Goal: Book appointment/travel/reservation

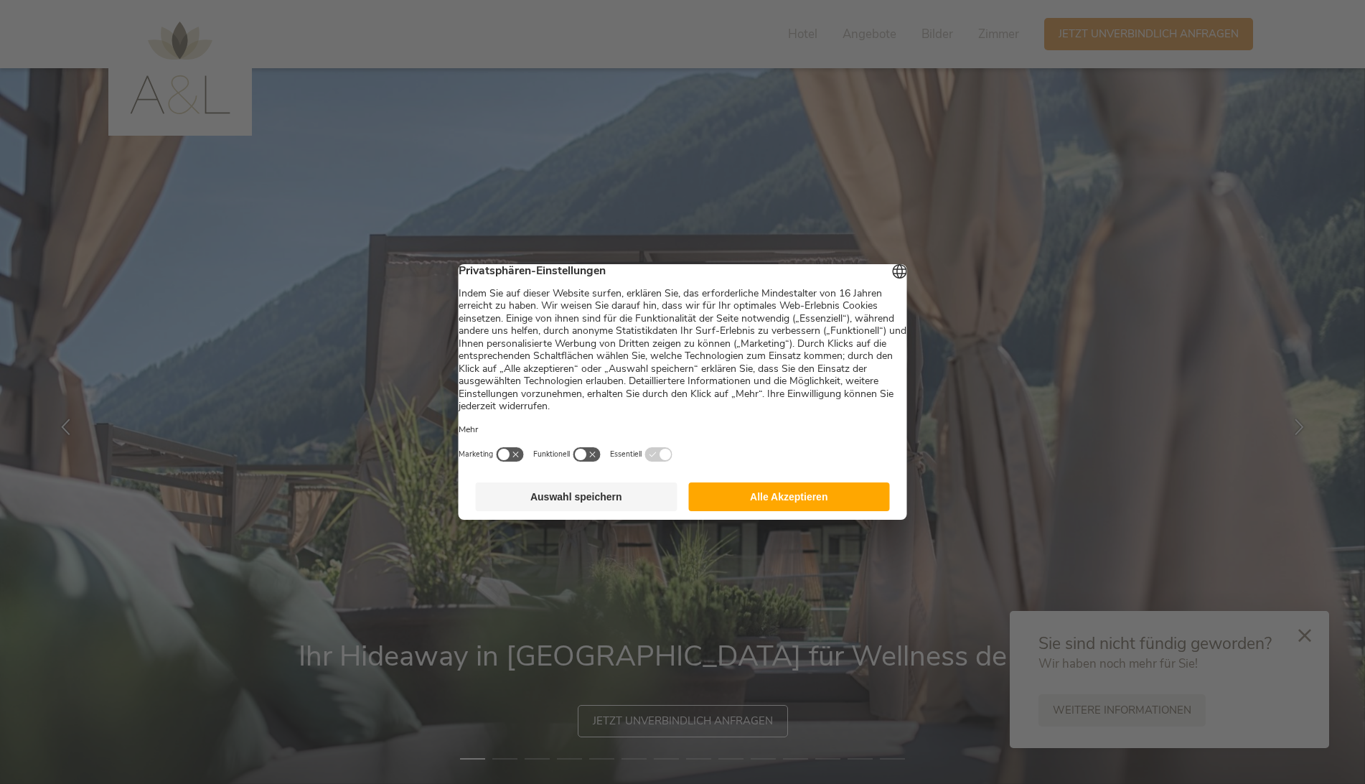
click at [795, 502] on button "Alle Akzeptieren" at bounding box center [789, 496] width 202 height 29
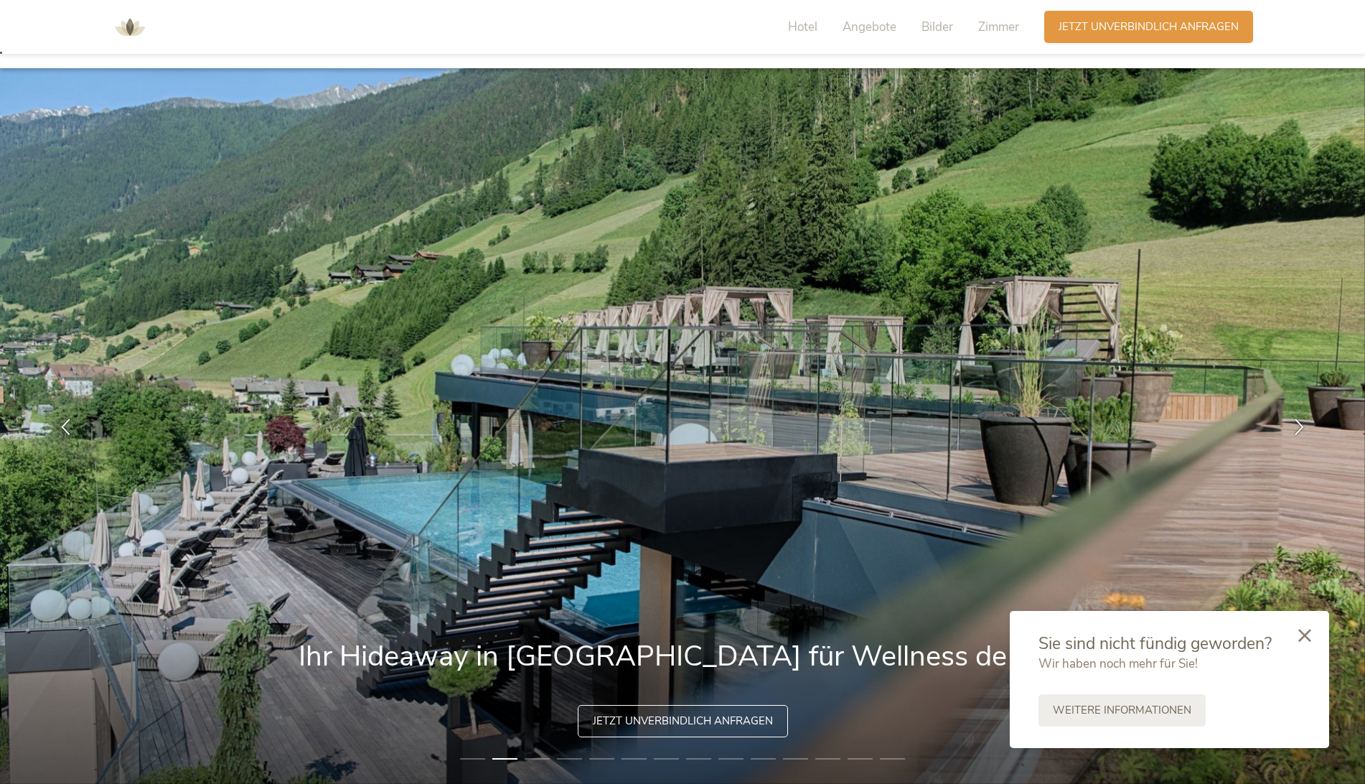
scroll to position [120, 0]
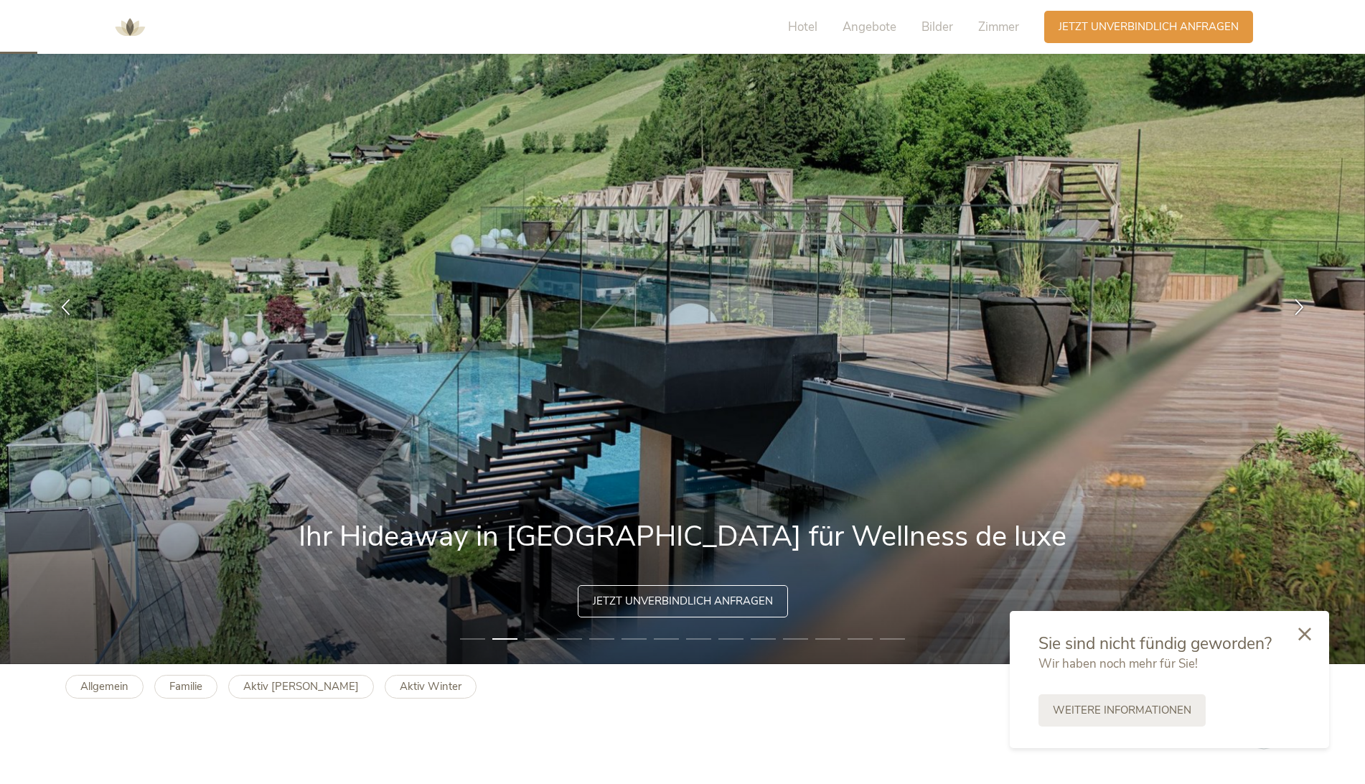
click at [1298, 635] on icon at bounding box center [1304, 633] width 13 height 13
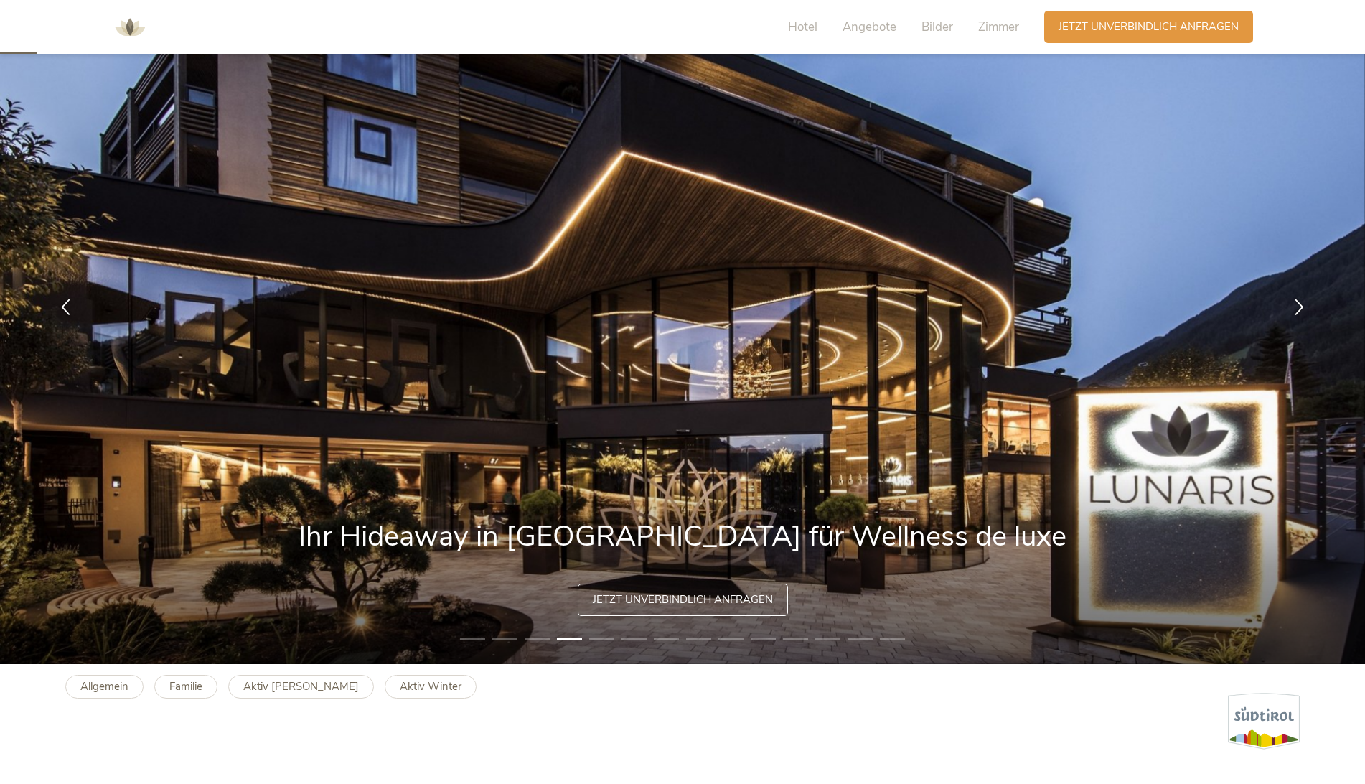
click at [725, 595] on span "Jetzt unverbindlich anfragen" at bounding box center [683, 599] width 180 height 15
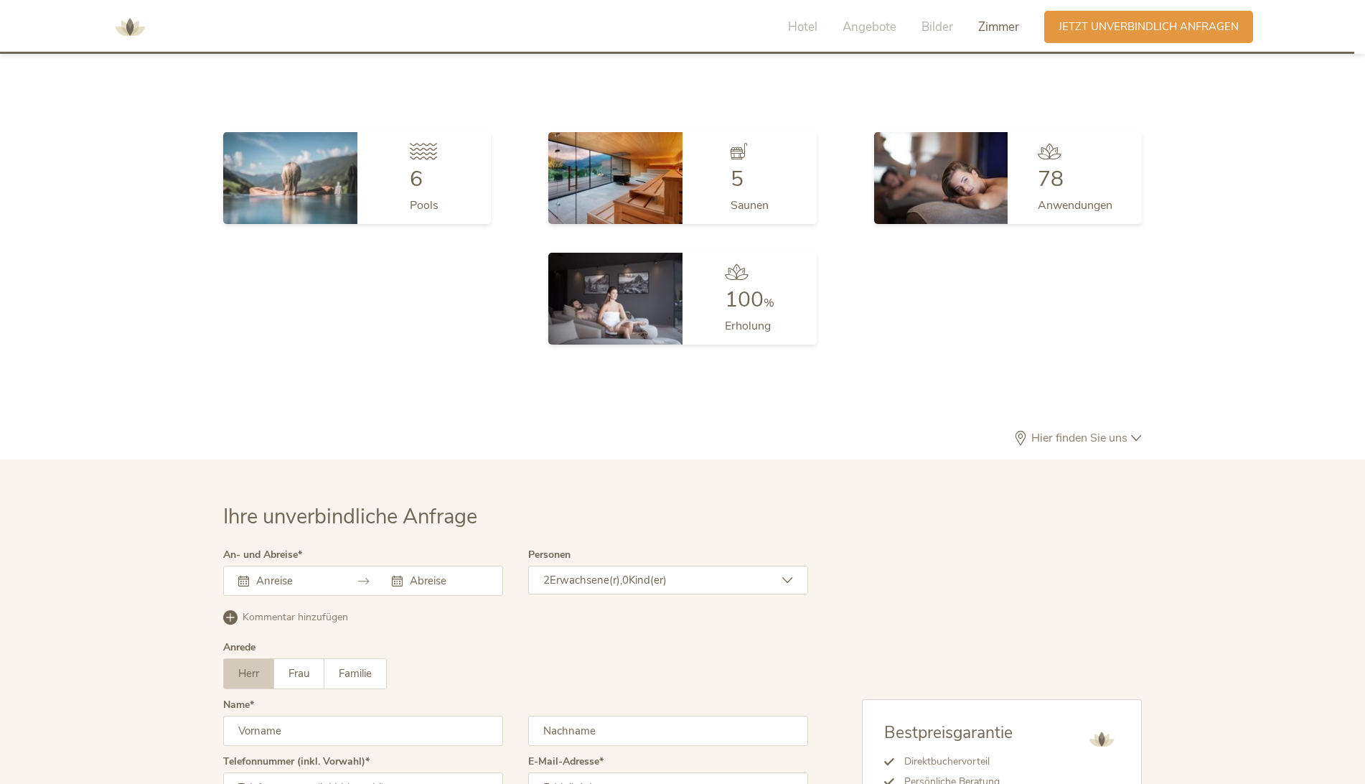
scroll to position [4404, 0]
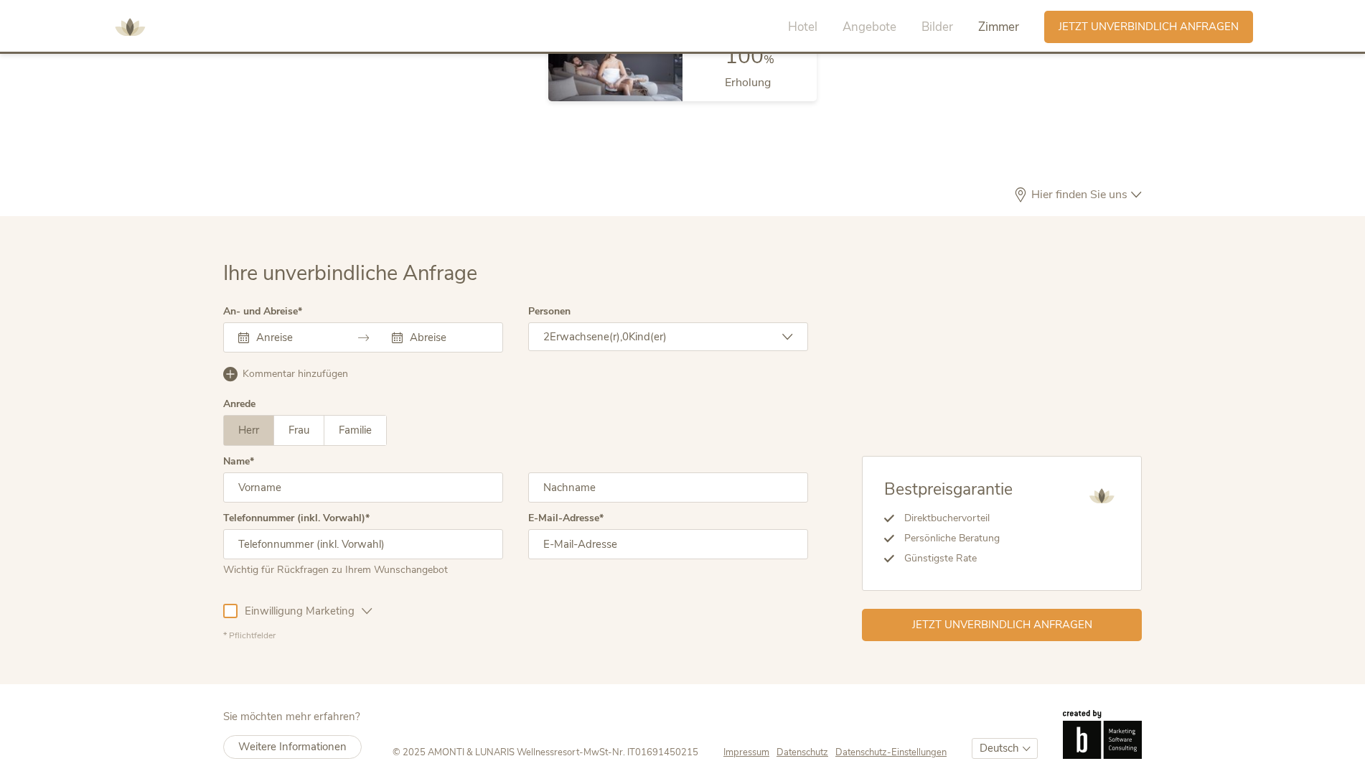
click at [1035, 195] on span "Hier finden Sie uns" at bounding box center [1079, 194] width 103 height 11
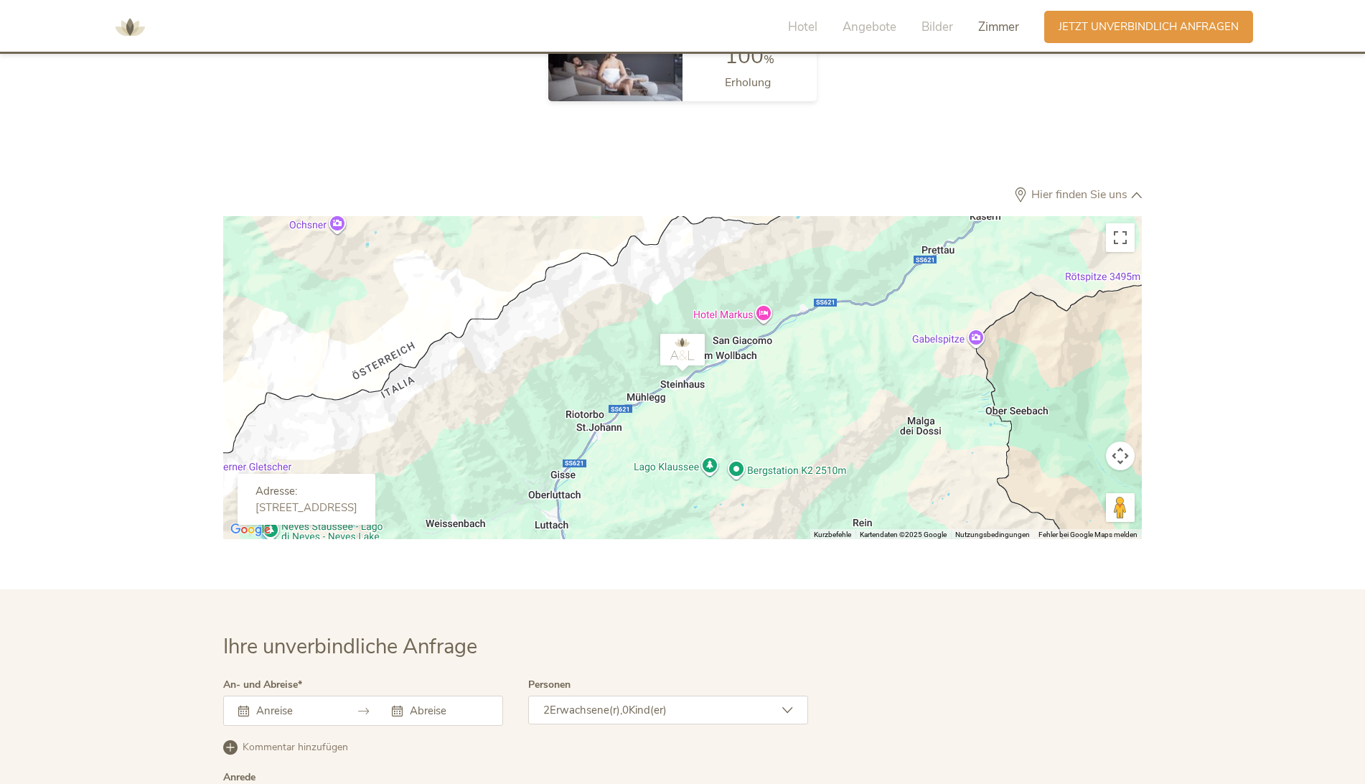
click at [752, 396] on div at bounding box center [682, 377] width 919 height 323
click at [1122, 242] on button "Vollbildansicht ein/aus" at bounding box center [1120, 237] width 29 height 29
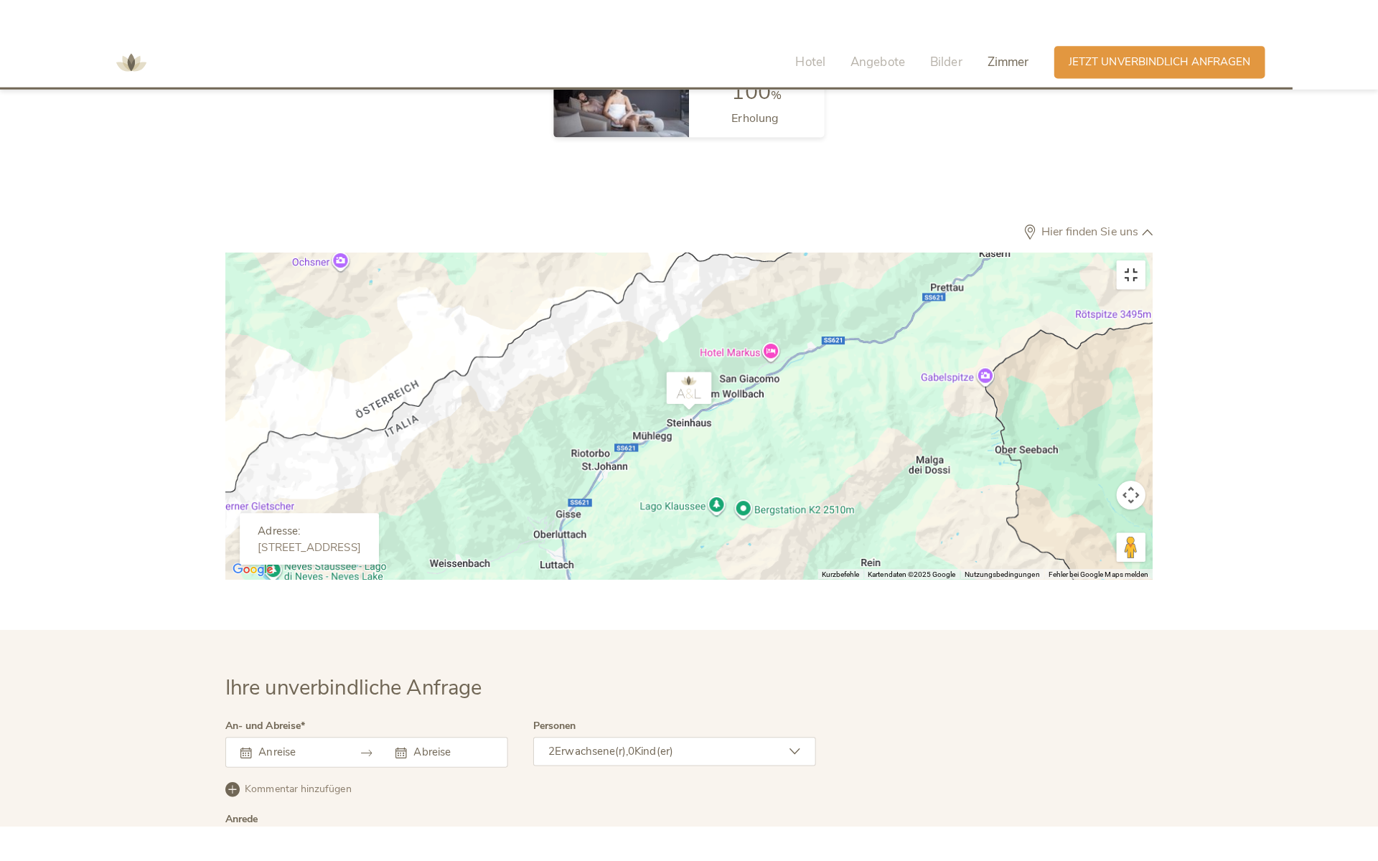
scroll to position [4481, 0]
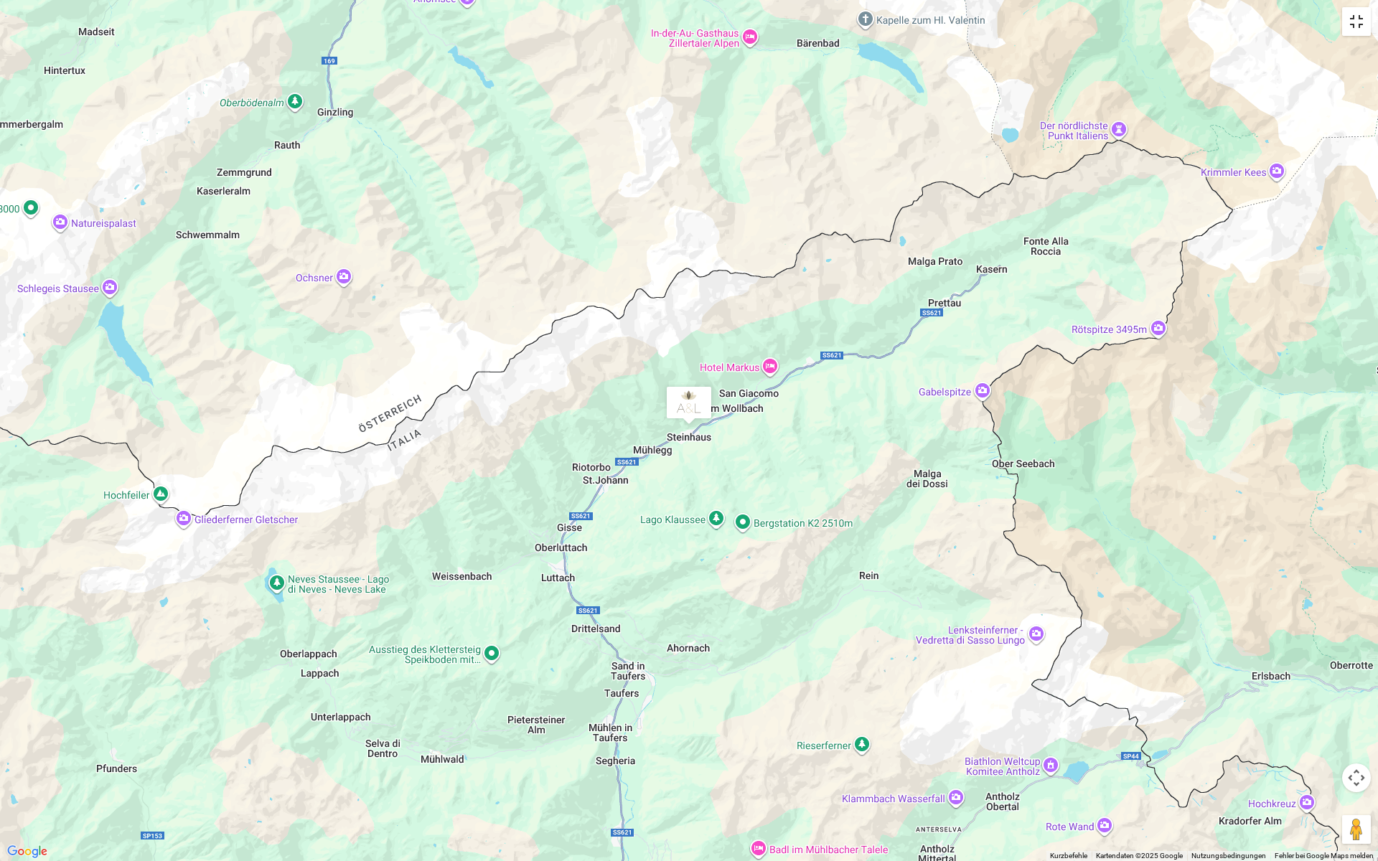
click at [1359, 29] on button "Vollbildansicht ein/aus" at bounding box center [1356, 21] width 29 height 29
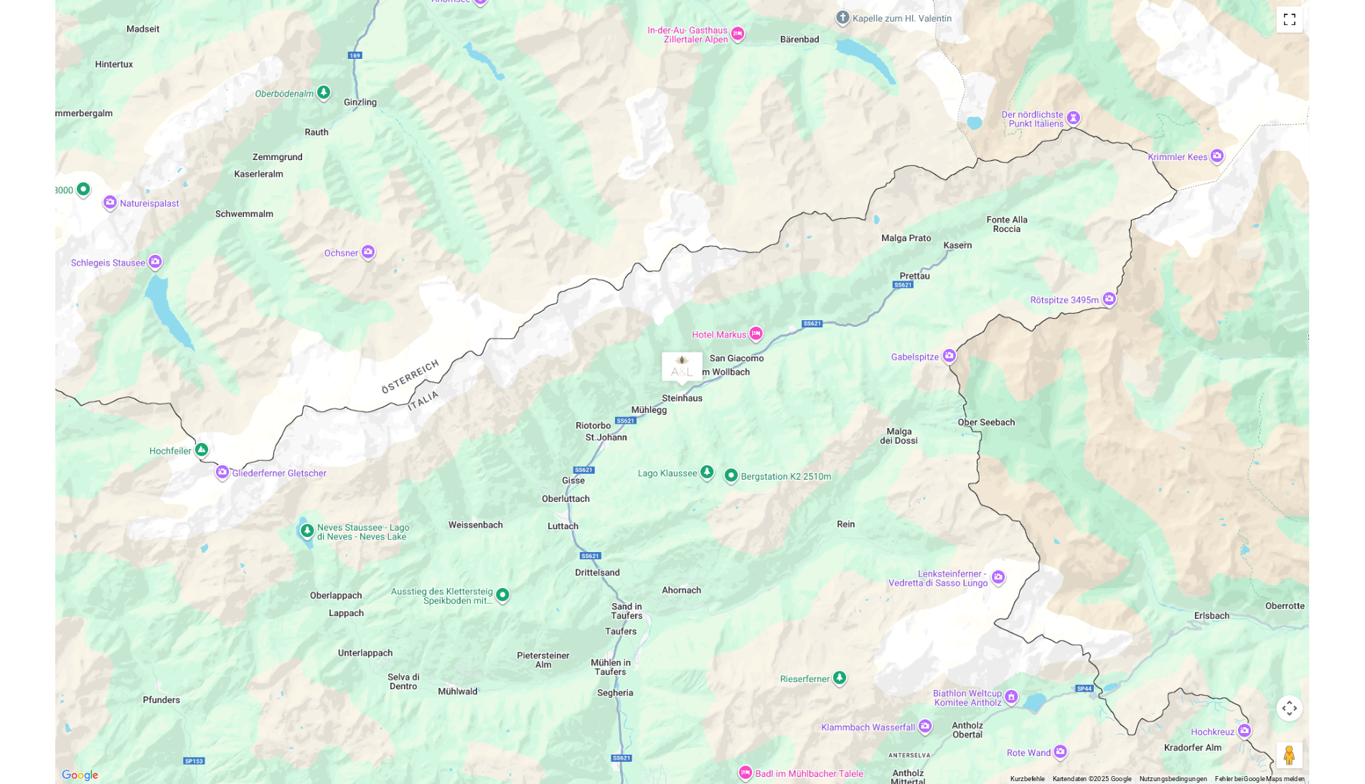
scroll to position [4404, 0]
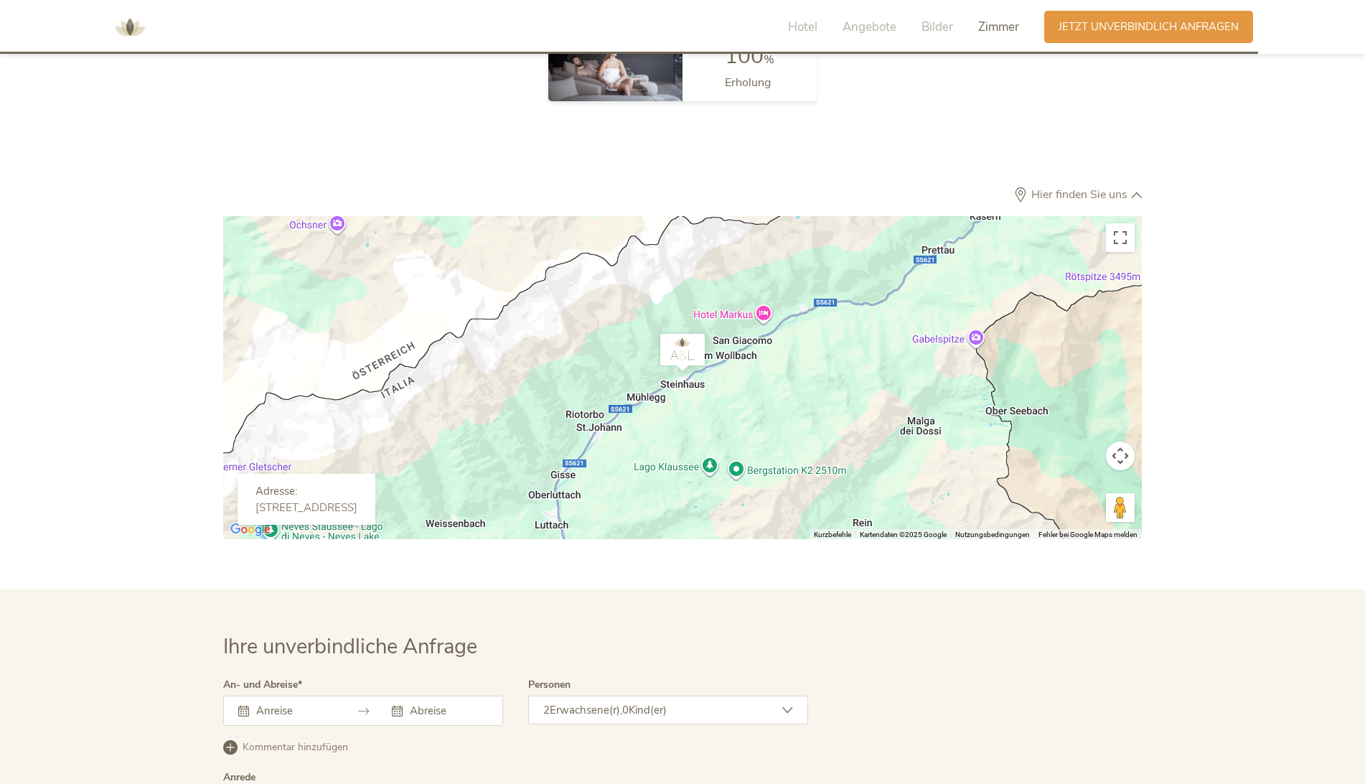
click at [642, 494] on div at bounding box center [682, 377] width 919 height 323
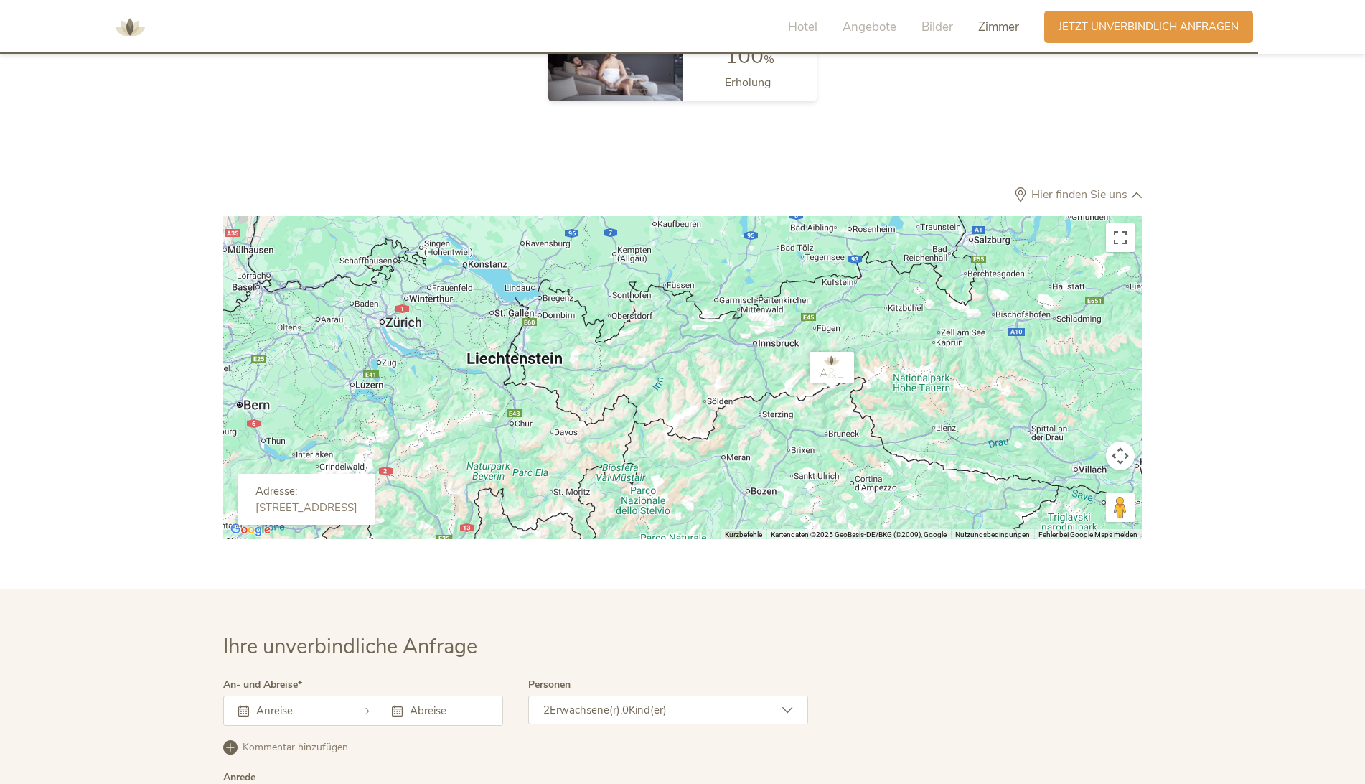
drag, startPoint x: 660, startPoint y: 479, endPoint x: 801, endPoint y: 422, distance: 151.9
click at [801, 422] on div at bounding box center [682, 377] width 919 height 323
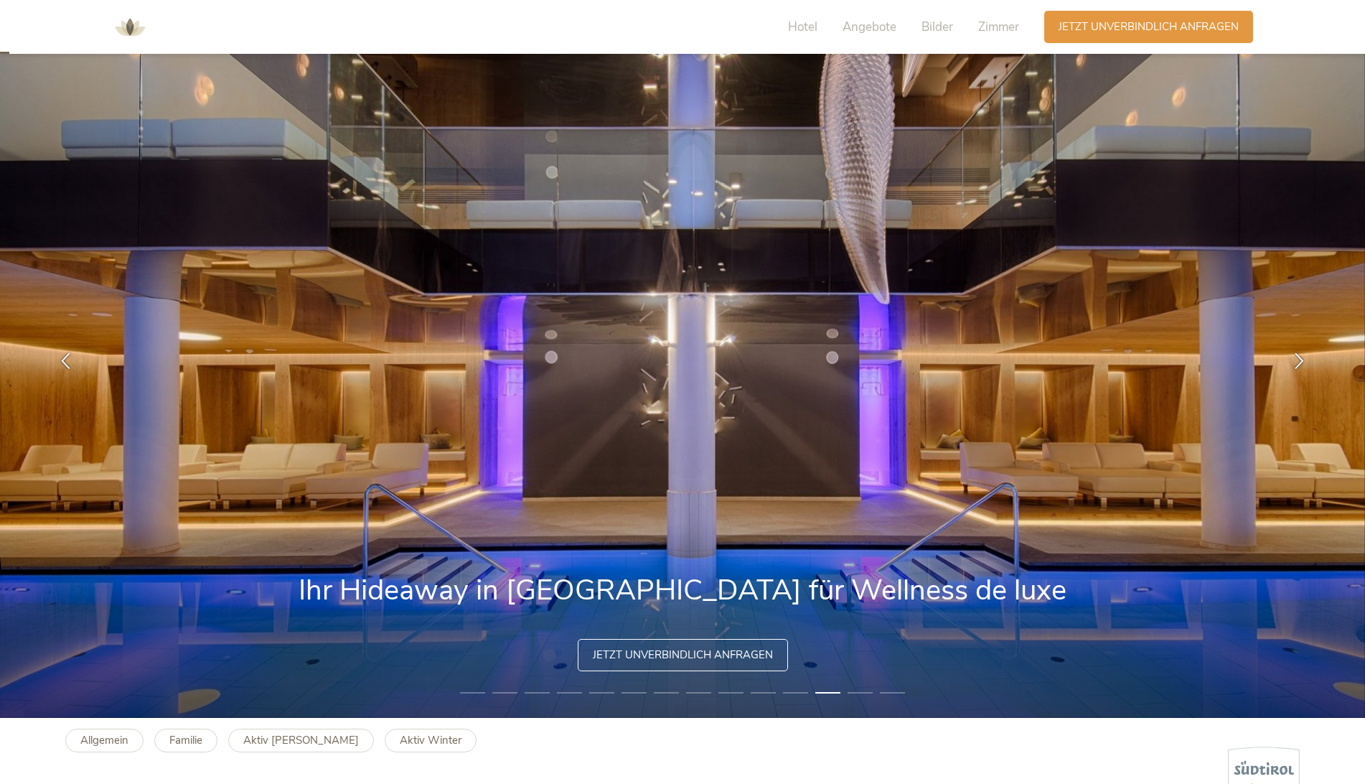
scroll to position [0, 0]
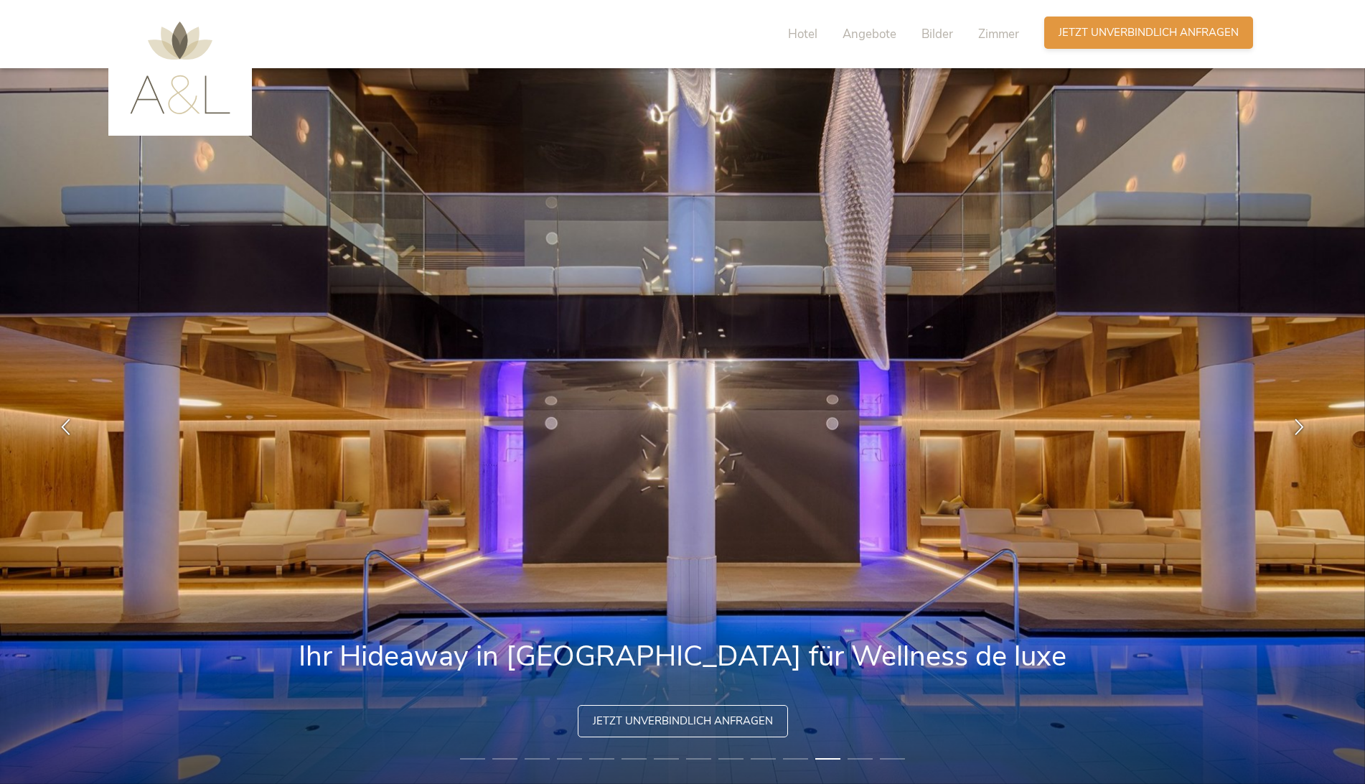
click at [1137, 30] on span "Jetzt unverbindlich anfragen" at bounding box center [1149, 32] width 180 height 15
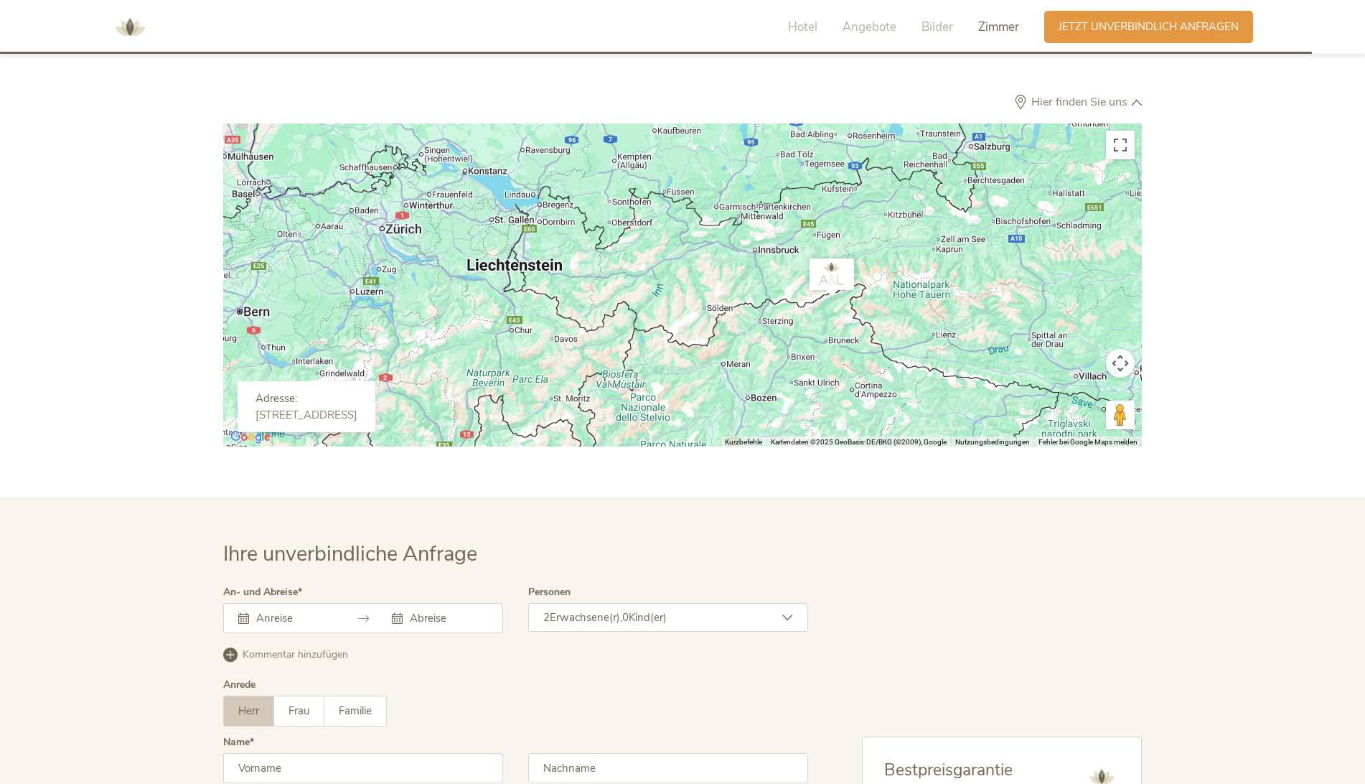
scroll to position [4591, 0]
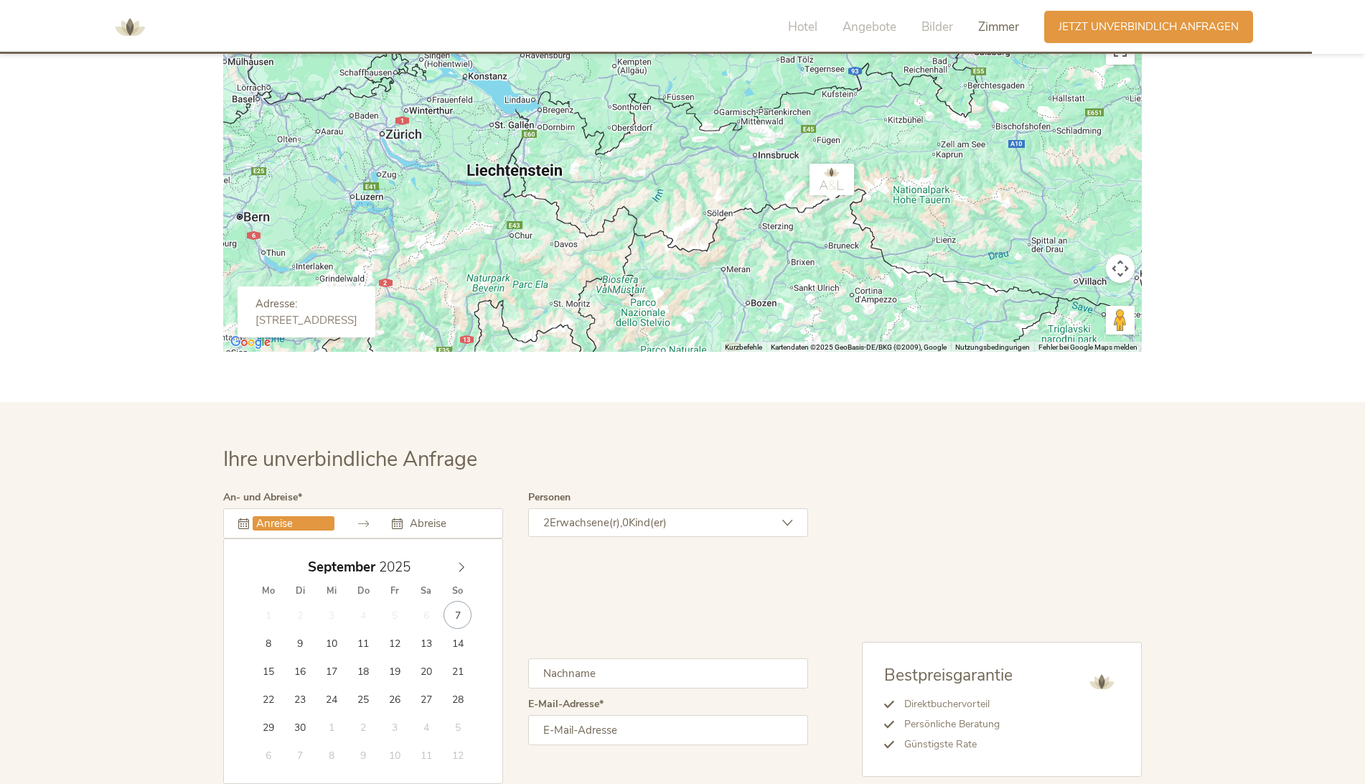
click at [258, 516] on input "text" at bounding box center [294, 523] width 82 height 14
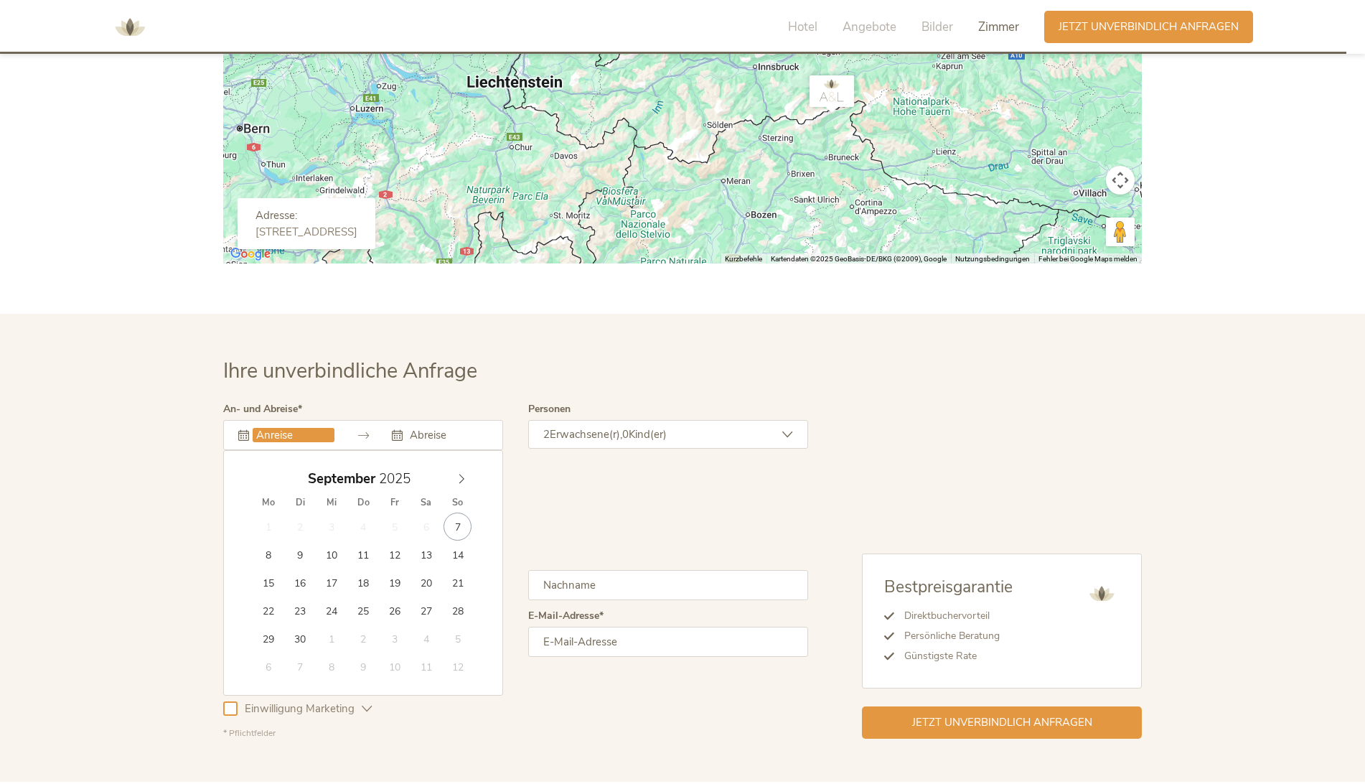
scroll to position [4711, 0]
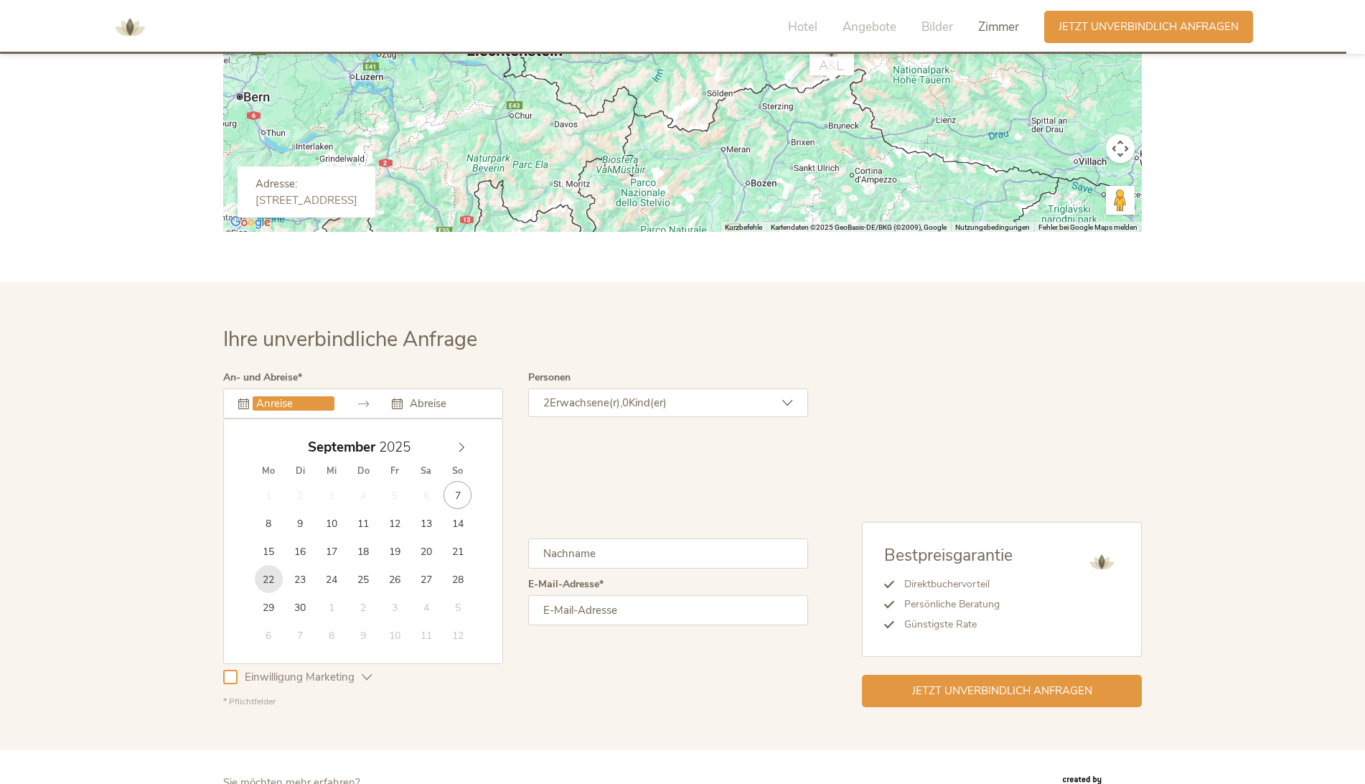
type input "[DATE]"
click at [384, 473] on span "Fr" at bounding box center [395, 470] width 32 height 9
click at [391, 471] on span "Fr" at bounding box center [395, 470] width 32 height 9
click at [395, 470] on span "Fr" at bounding box center [395, 470] width 32 height 9
click at [440, 396] on input "text" at bounding box center [447, 403] width 82 height 14
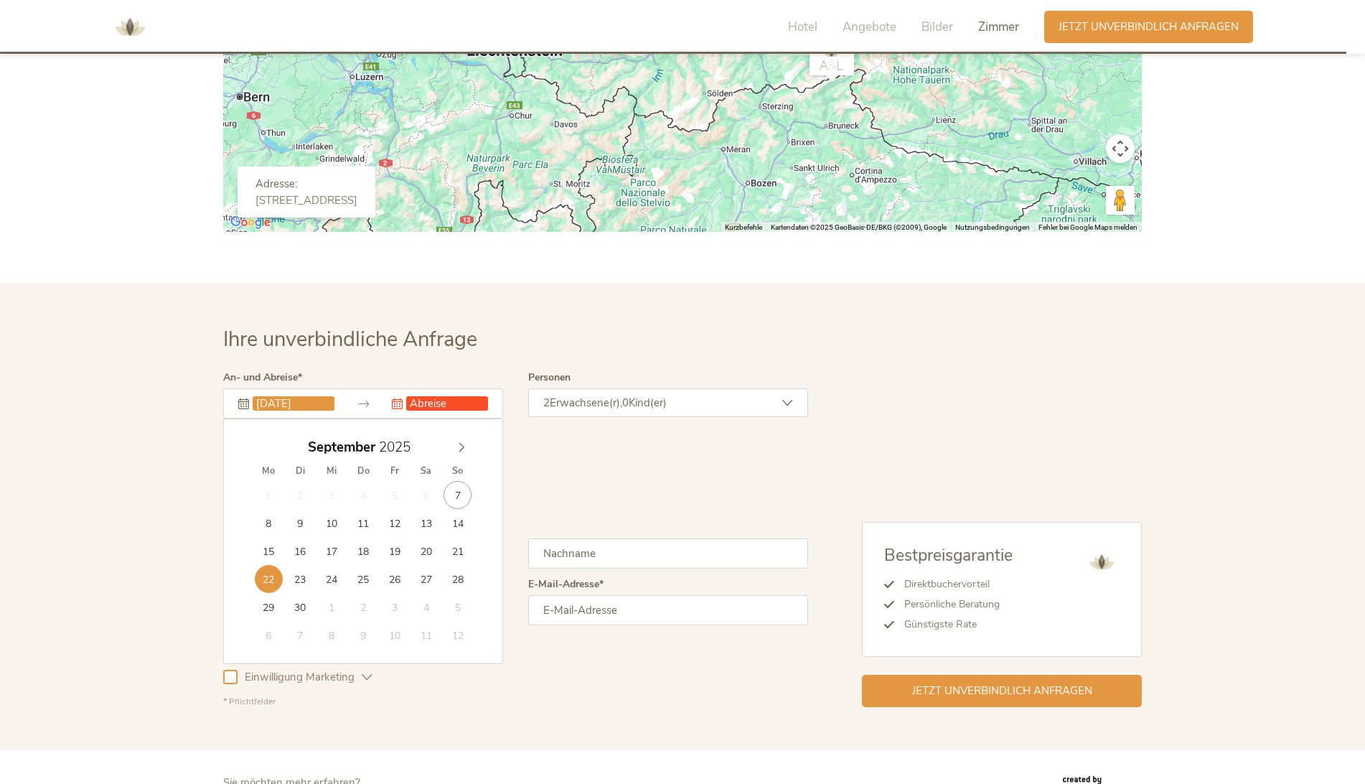
click at [294, 403] on input "[DATE]" at bounding box center [294, 403] width 82 height 14
type input "[DATE]"
click at [428, 408] on input "[DATE]" at bounding box center [447, 403] width 82 height 14
click at [265, 400] on input "[DATE]" at bounding box center [294, 403] width 82 height 14
type input "[DATE]"
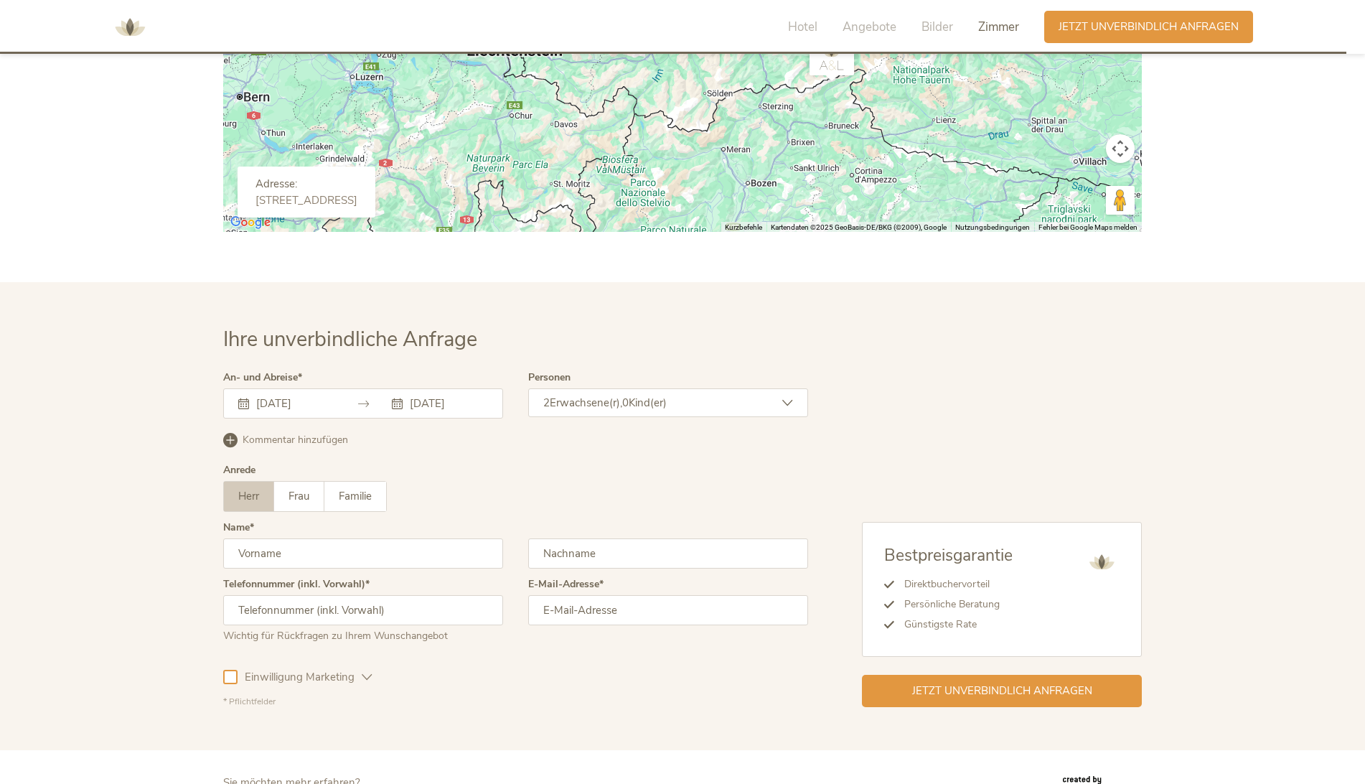
click at [245, 404] on icon at bounding box center [243, 403] width 11 height 11
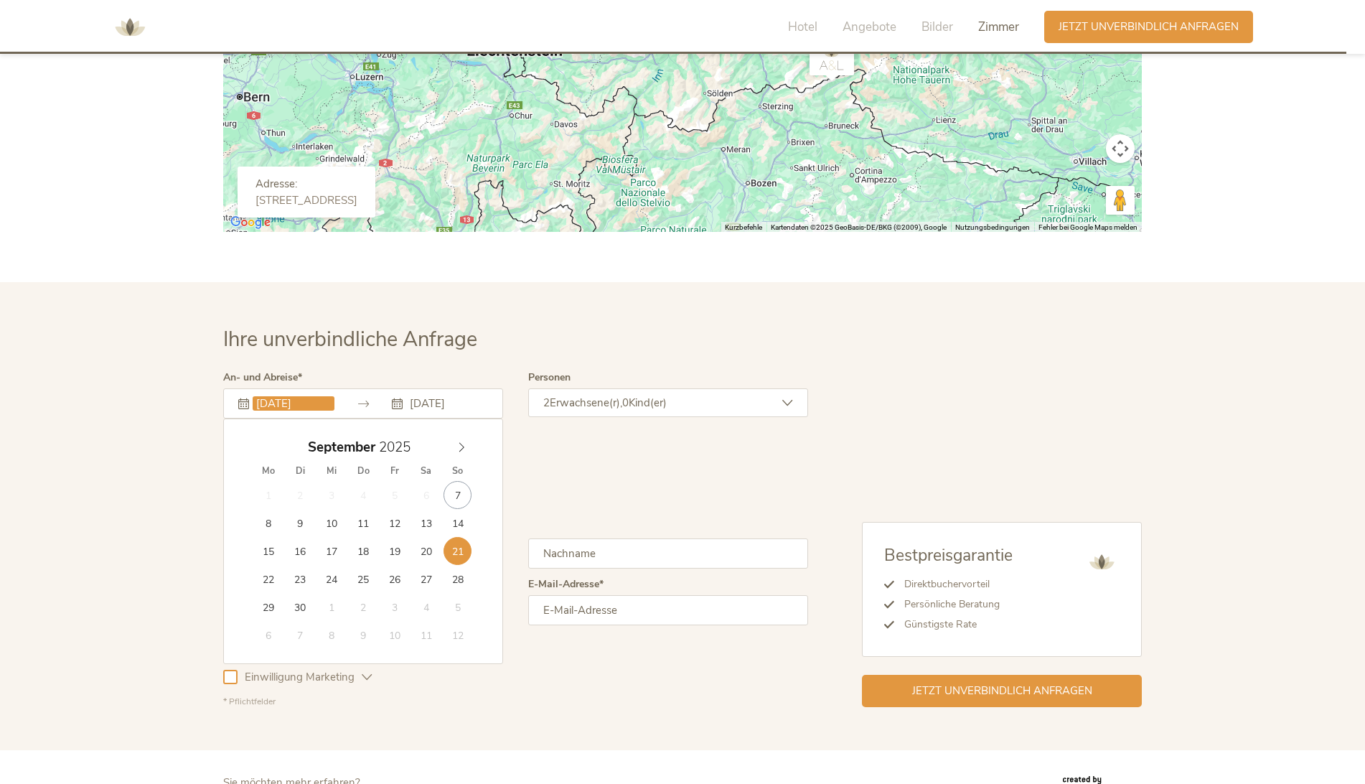
click at [291, 401] on input "[DATE]" at bounding box center [294, 403] width 82 height 14
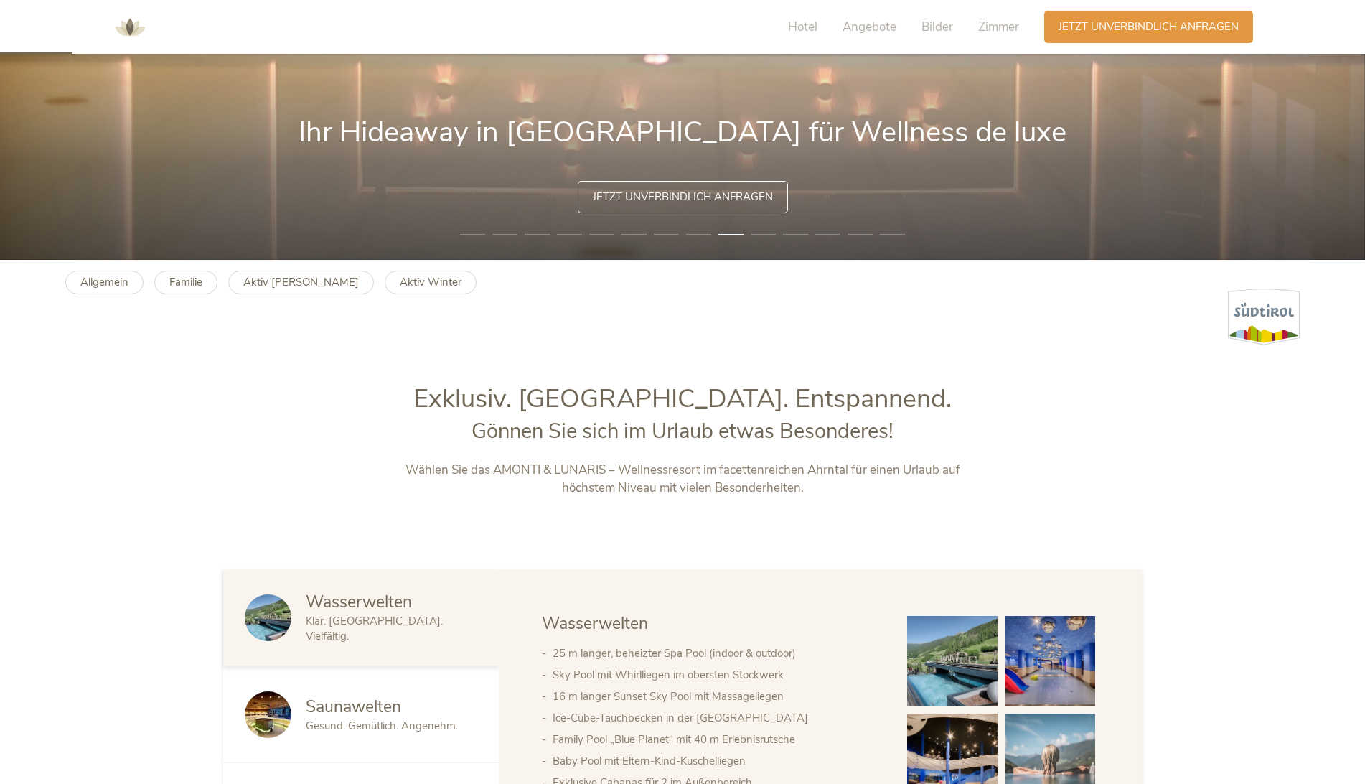
scroll to position [0, 0]
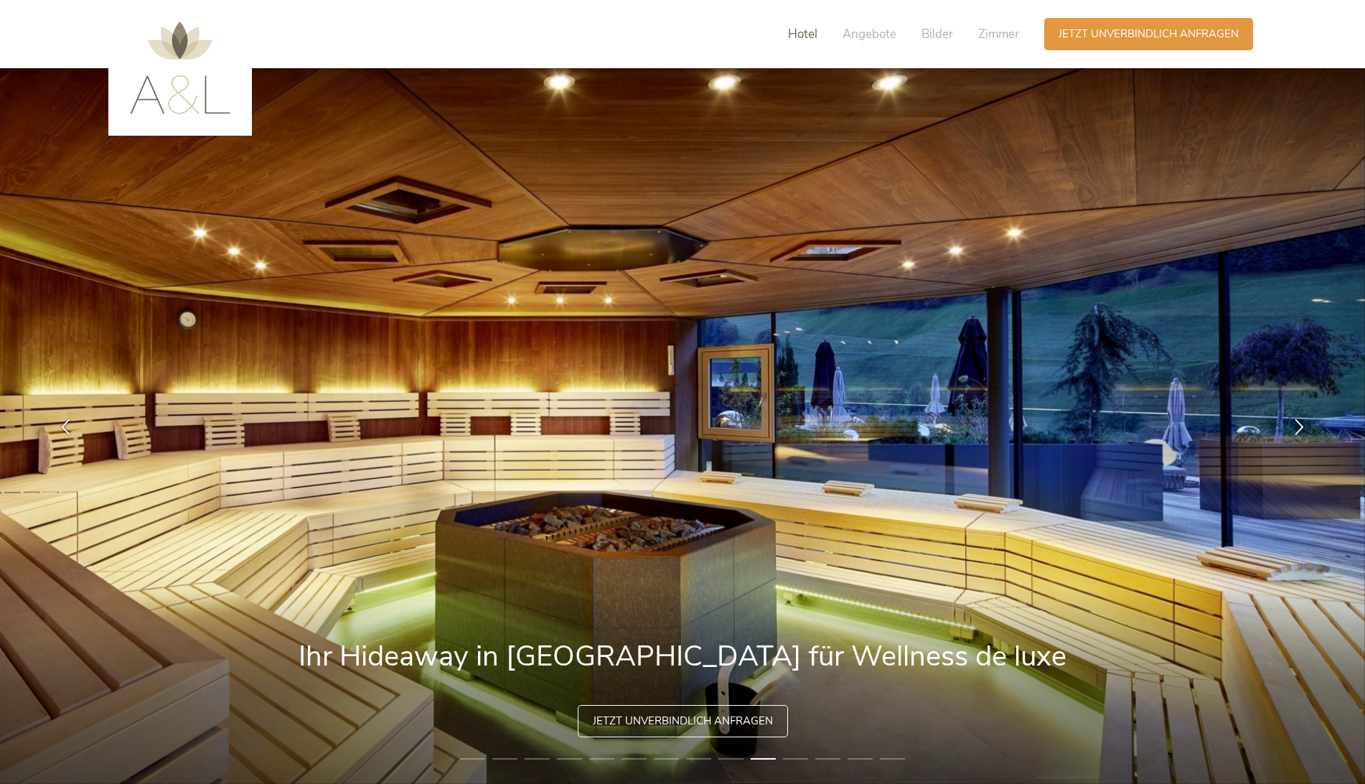
click at [804, 37] on span "Hotel" at bounding box center [802, 34] width 29 height 17
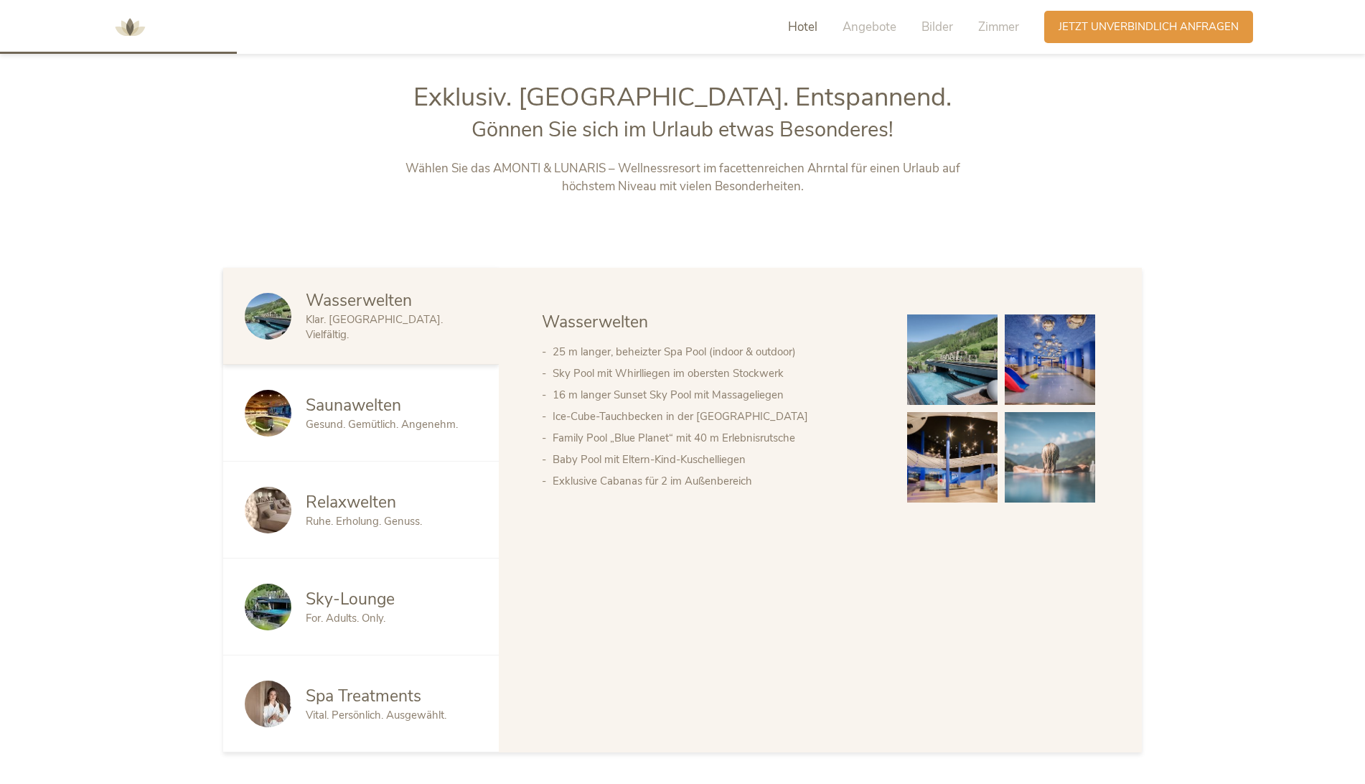
scroll to position [833, 0]
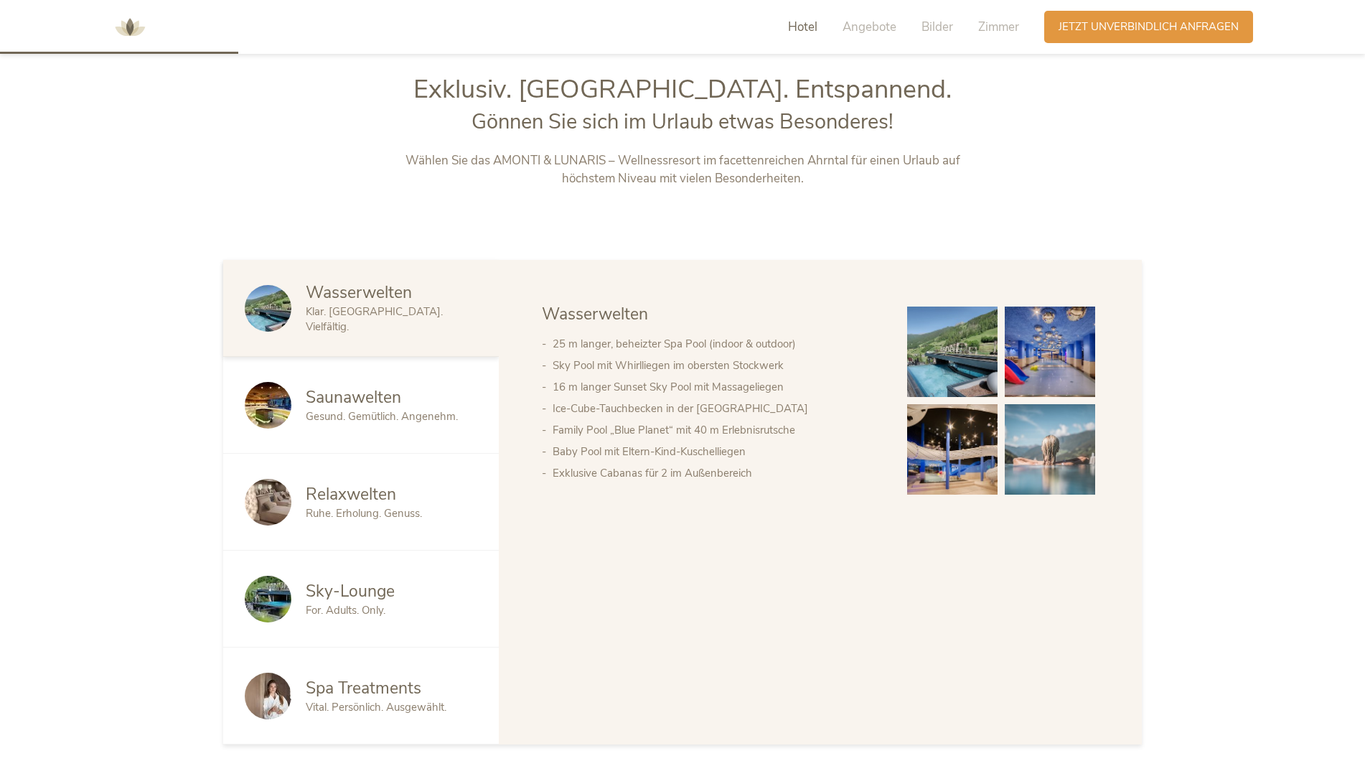
click at [386, 403] on span "Saunawelten" at bounding box center [353, 397] width 95 height 22
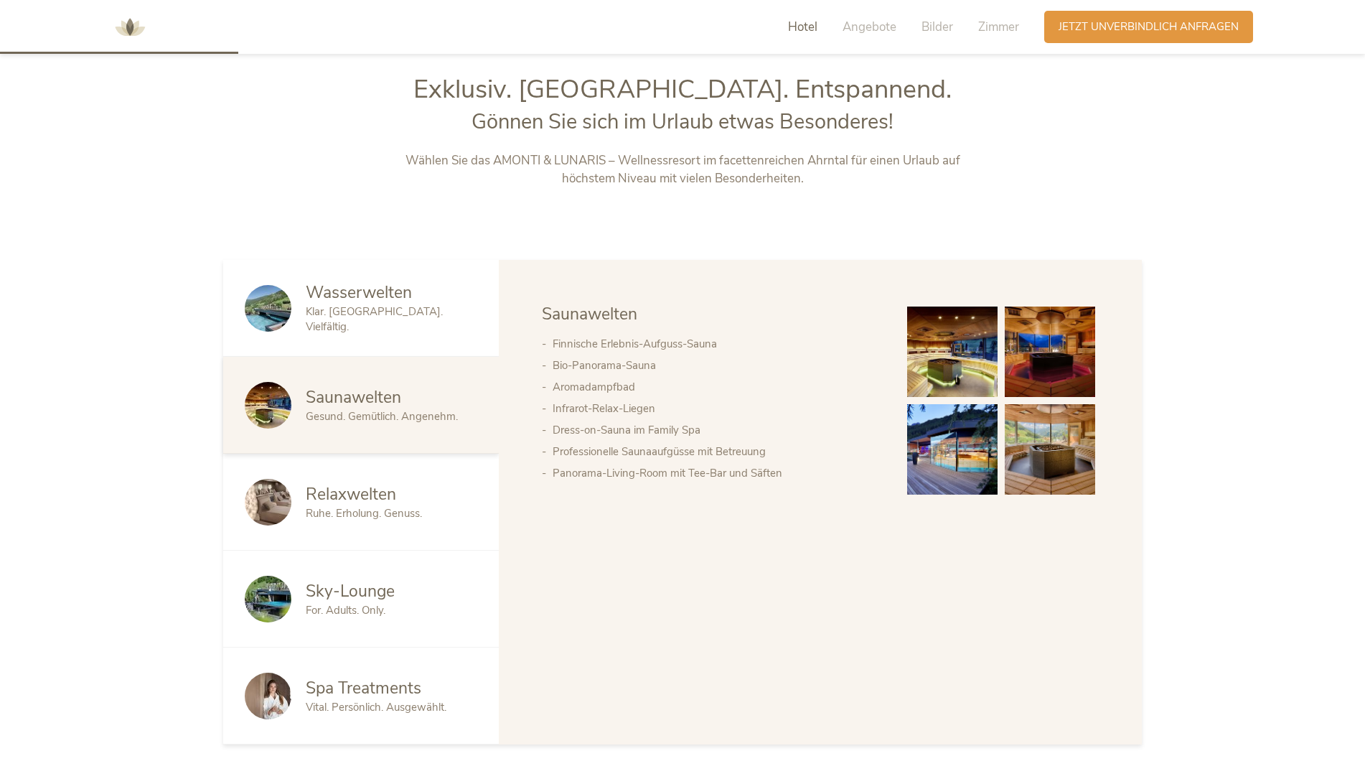
click at [372, 498] on span "Relaxwelten" at bounding box center [351, 494] width 90 height 22
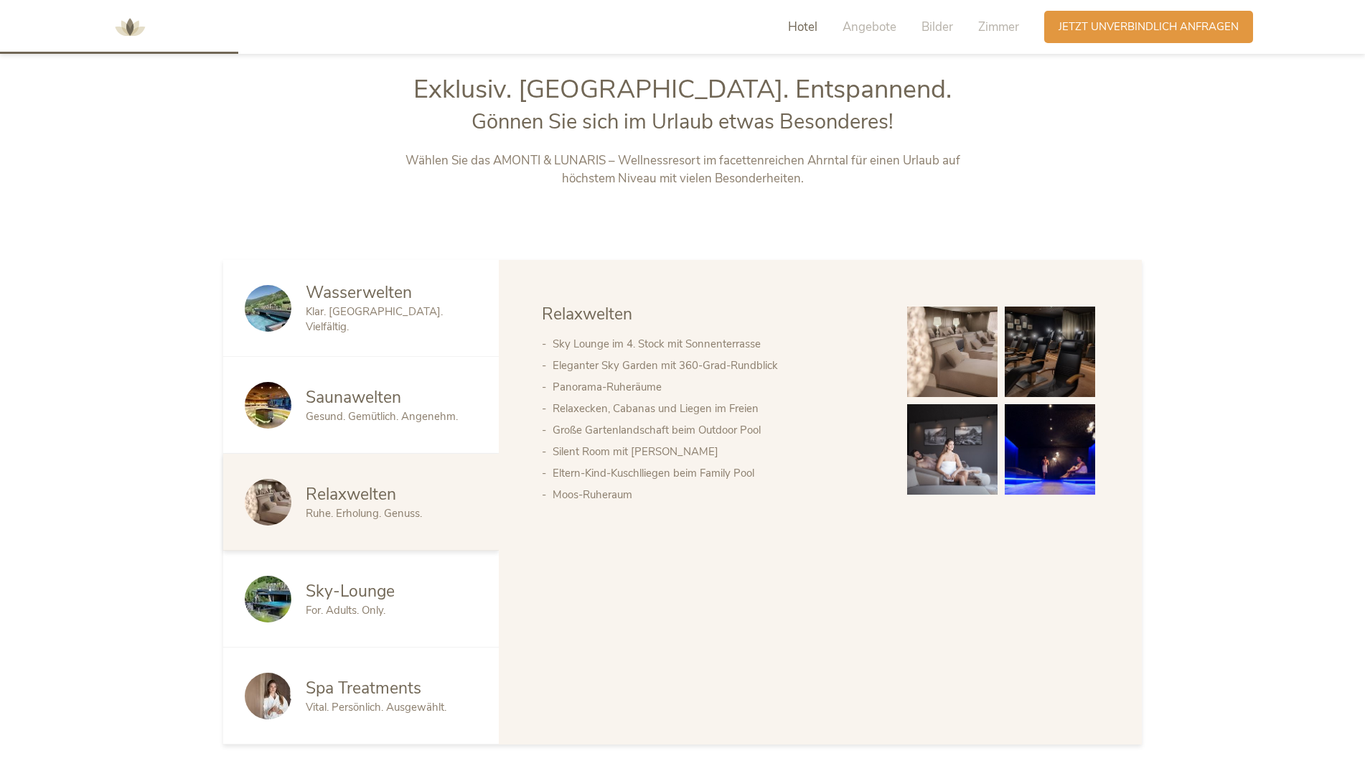
click at [964, 354] on img at bounding box center [952, 351] width 90 height 90
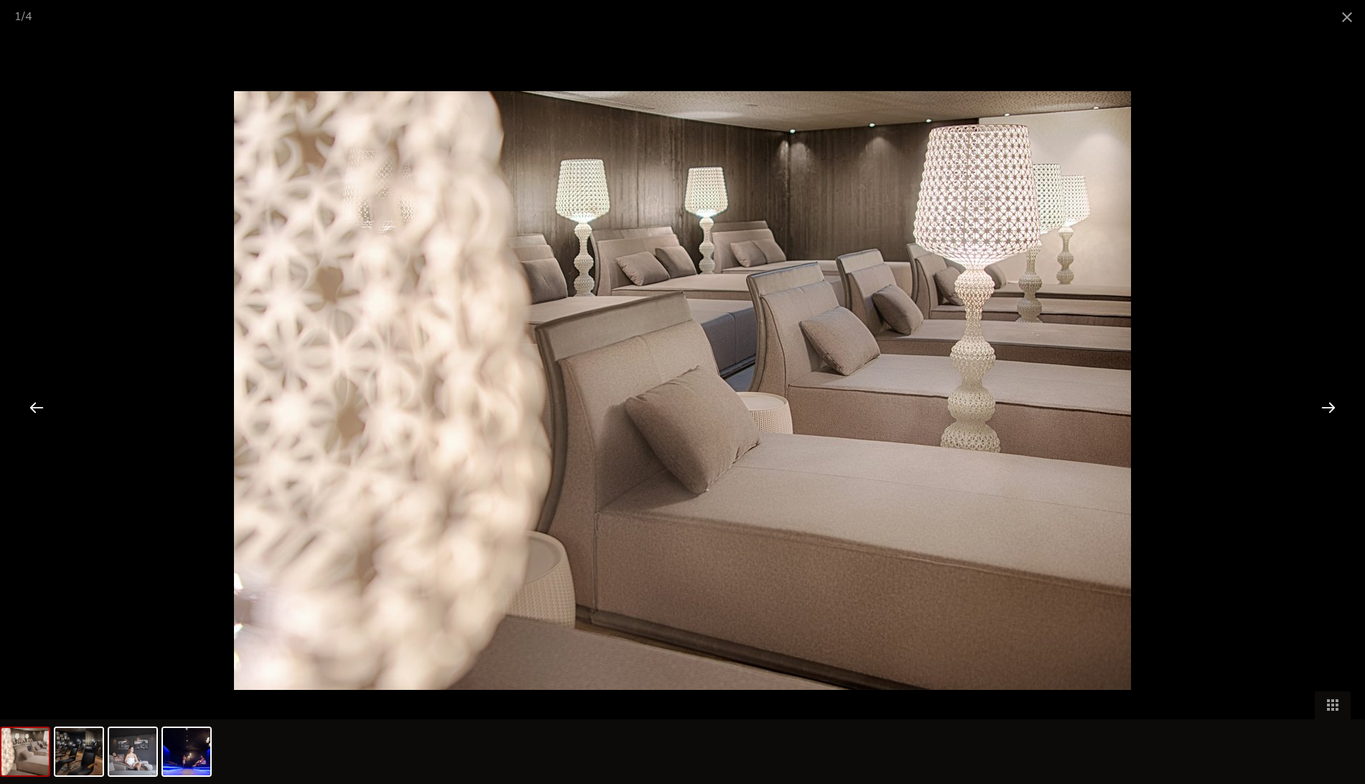
click at [1328, 405] on div at bounding box center [1328, 407] width 44 height 44
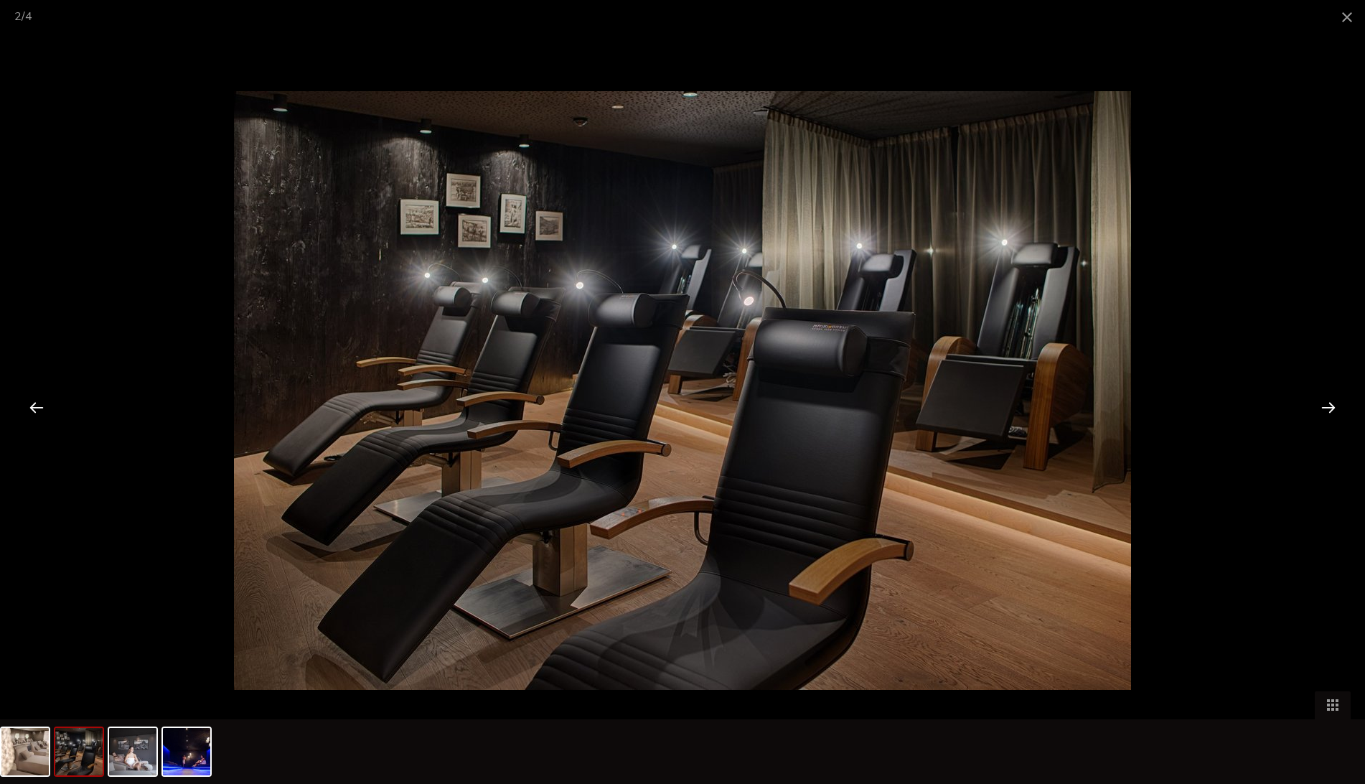
click at [1328, 405] on div at bounding box center [1328, 407] width 44 height 44
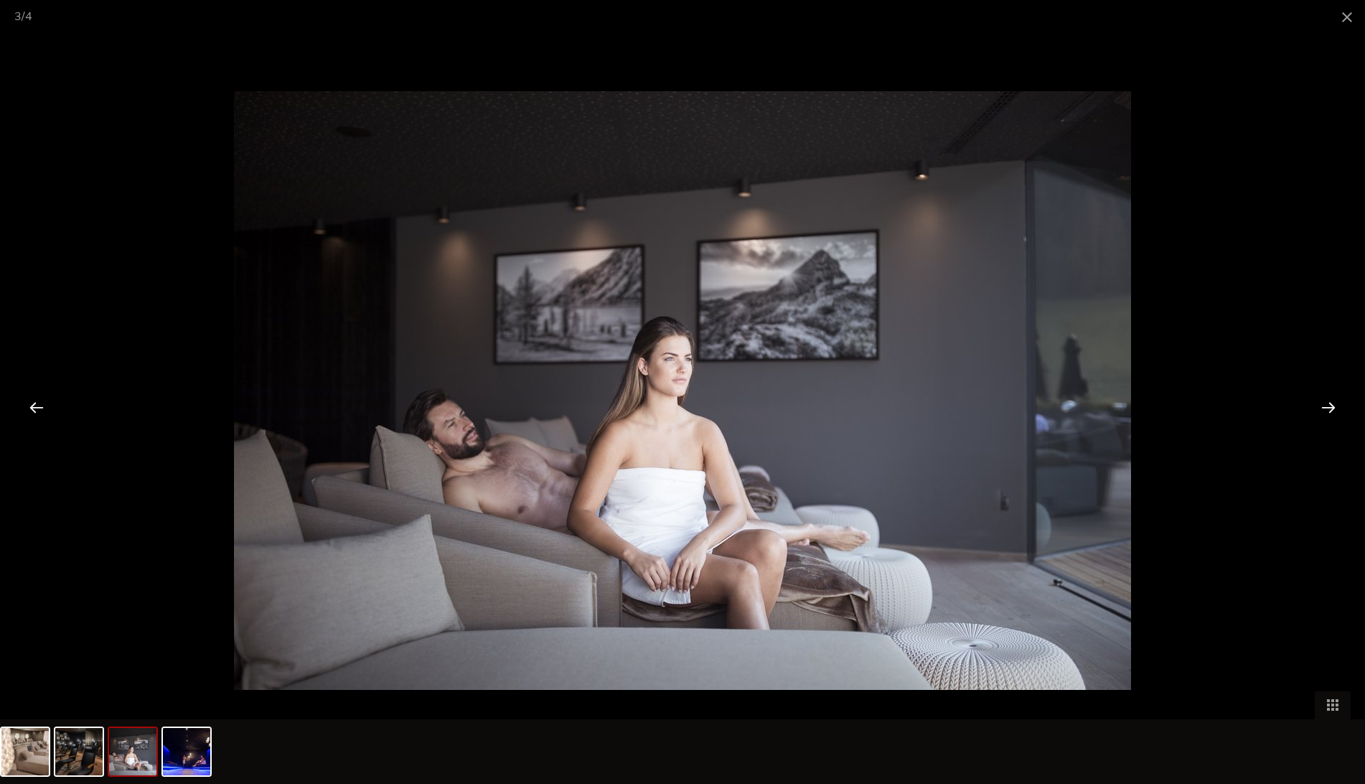
click at [1328, 405] on div at bounding box center [1328, 407] width 44 height 44
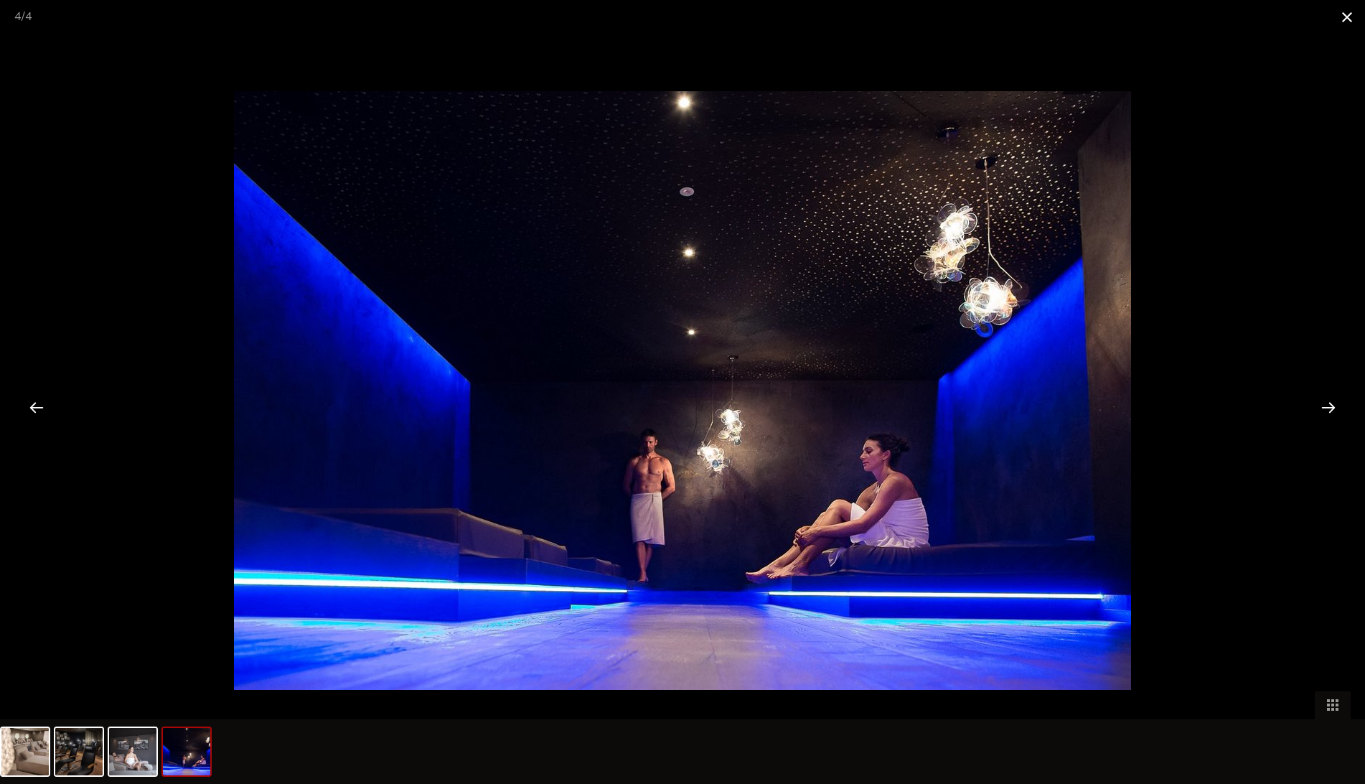
click at [1345, 17] on span at bounding box center [1347, 17] width 36 height 34
